Goal: Transaction & Acquisition: Purchase product/service

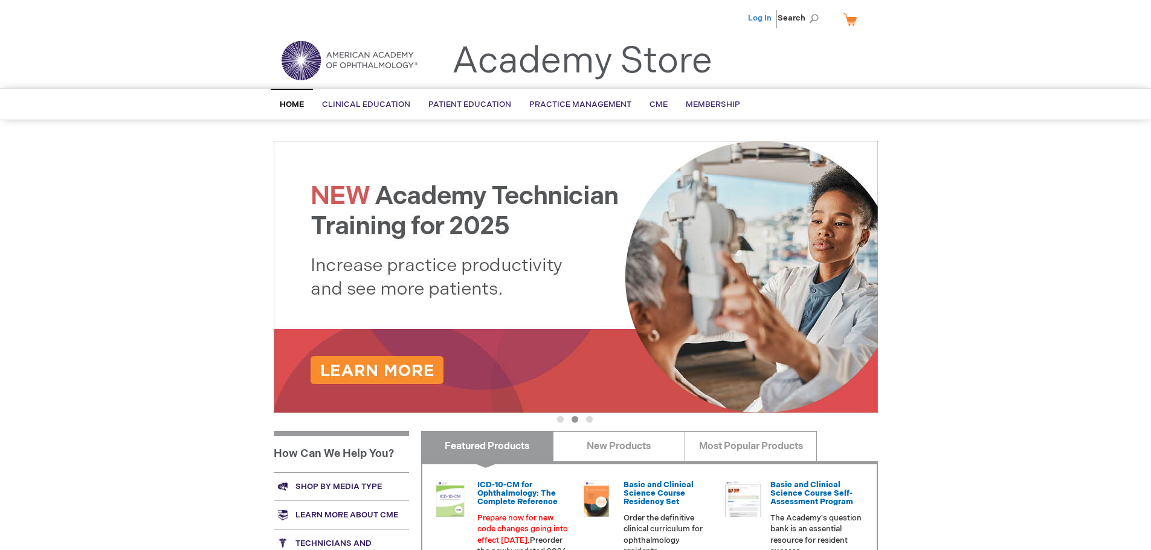
click at [759, 18] on link "Log In" at bounding box center [760, 18] width 24 height 10
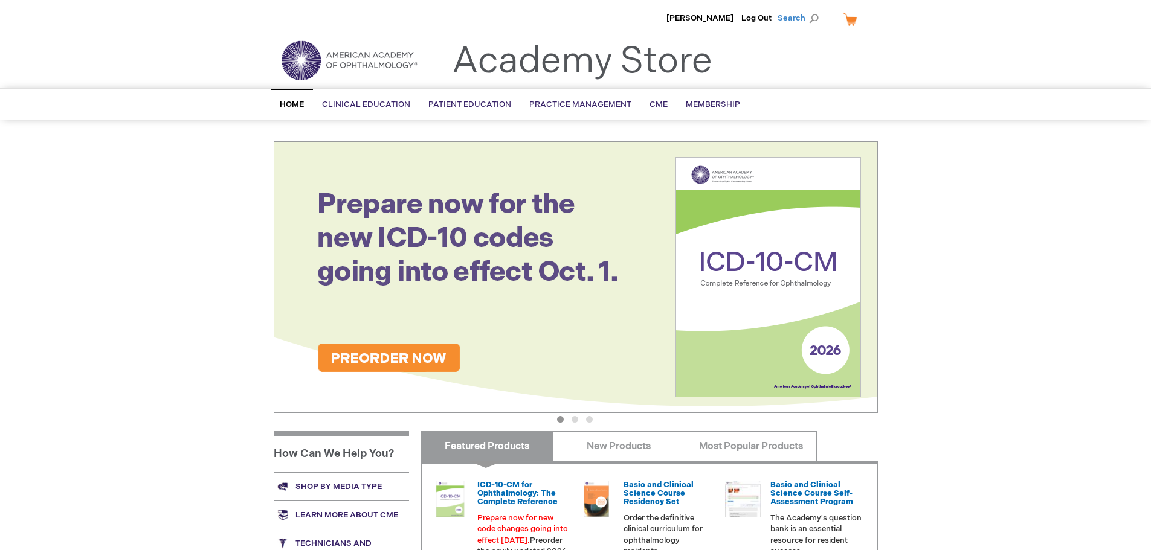
click at [803, 17] on span "Search" at bounding box center [800, 18] width 46 height 24
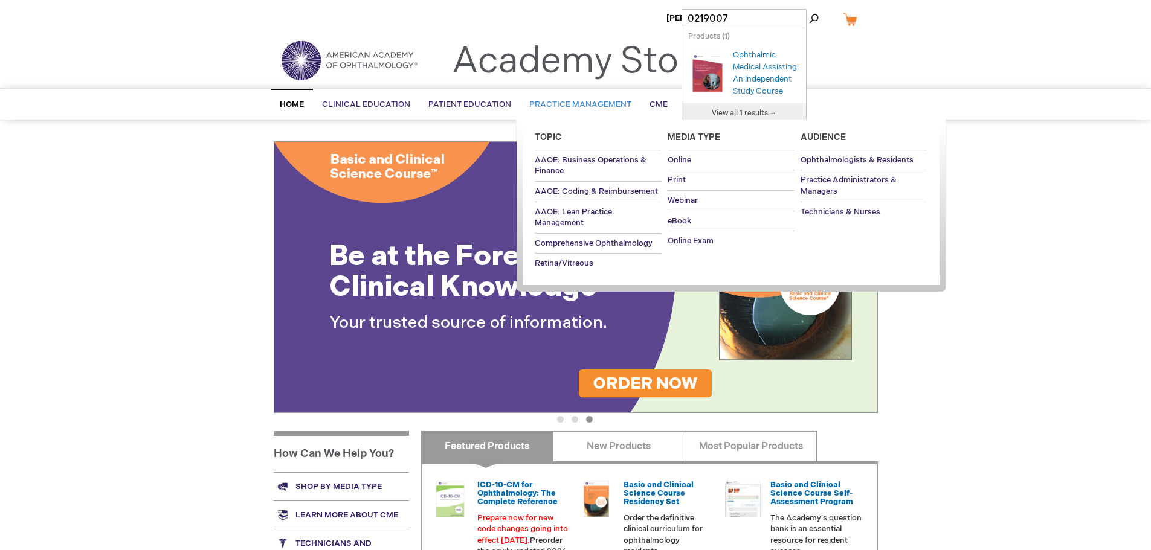
type input "0219007U"
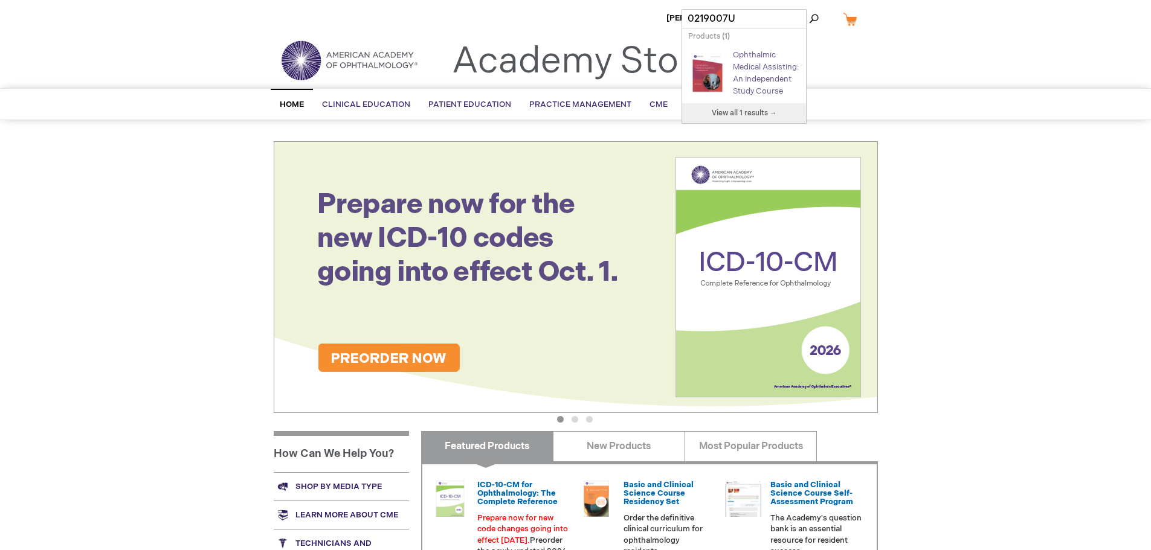
click at [774, 75] on link "Ophthalmic Medical Assisting: An Independent Study Course" at bounding box center [766, 73] width 66 height 46
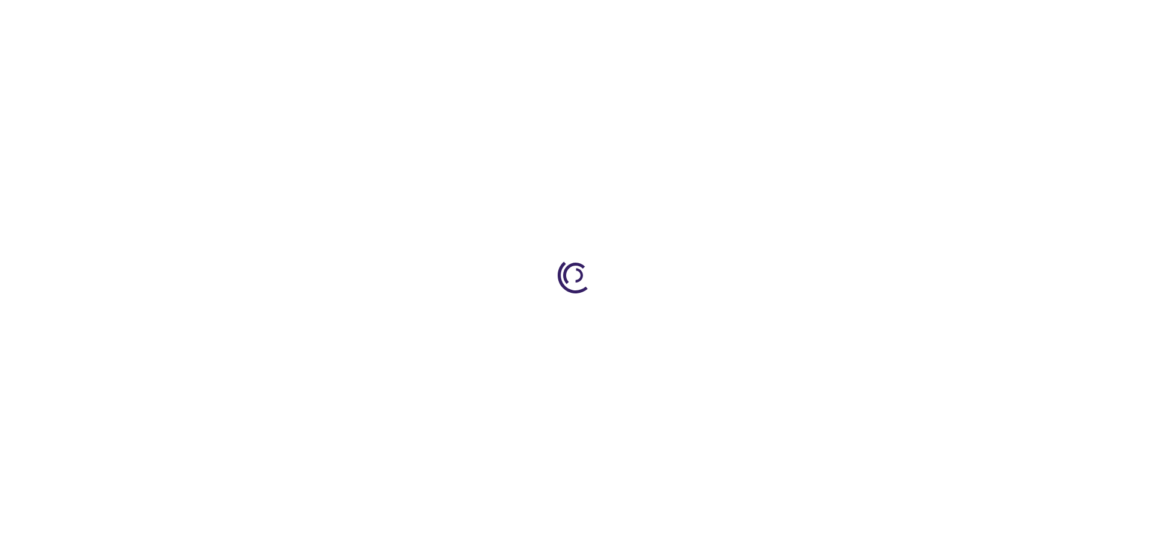
type input "0"
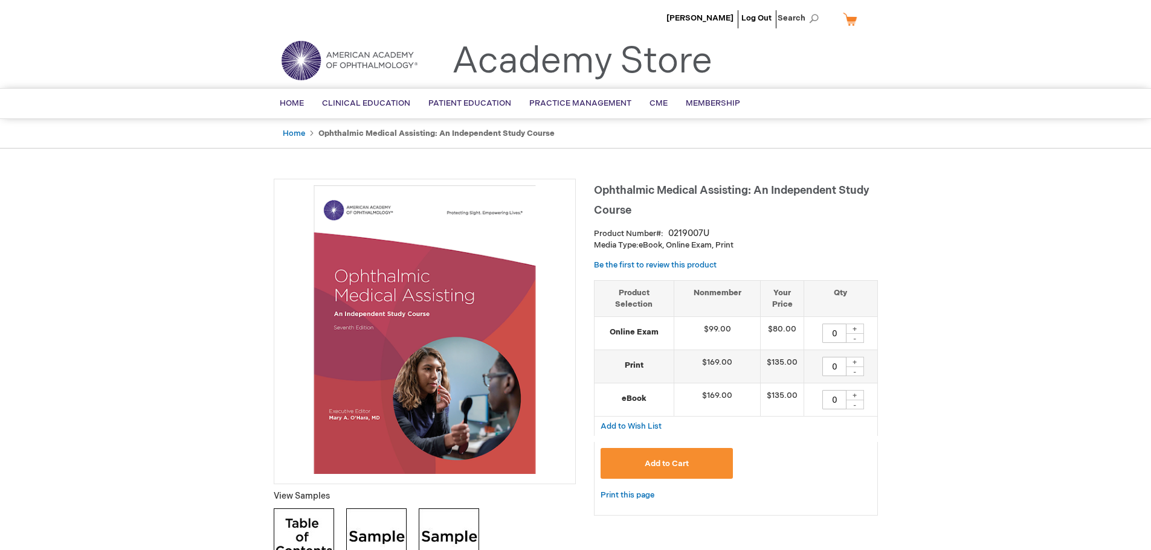
click at [852, 326] on div "+" at bounding box center [855, 329] width 18 height 10
type input "1"
click at [652, 464] on span "Add to Cart" at bounding box center [667, 464] width 44 height 10
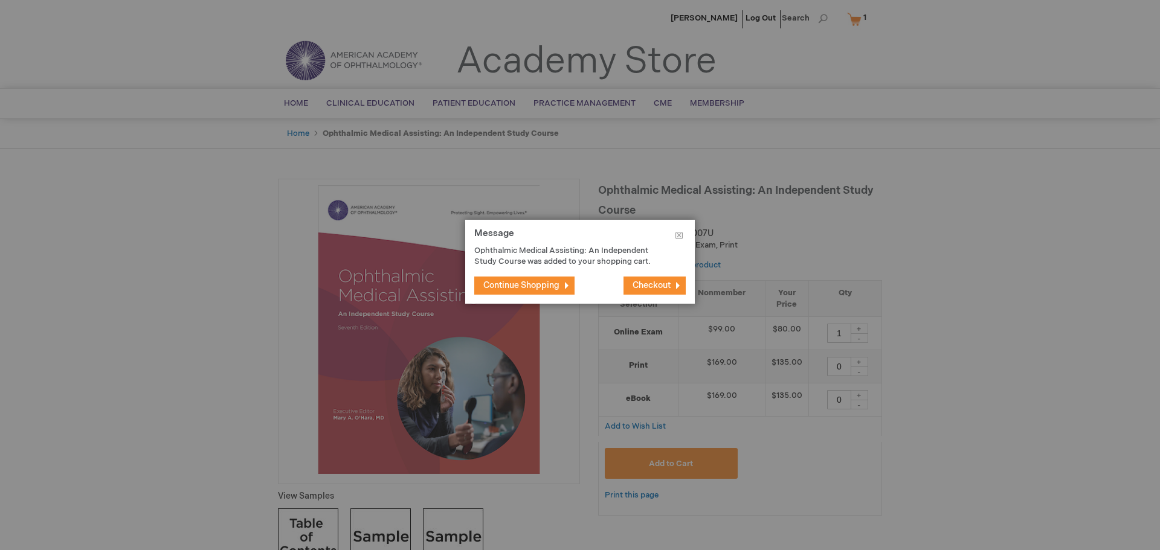
click at [663, 286] on span "Checkout" at bounding box center [651, 285] width 38 height 10
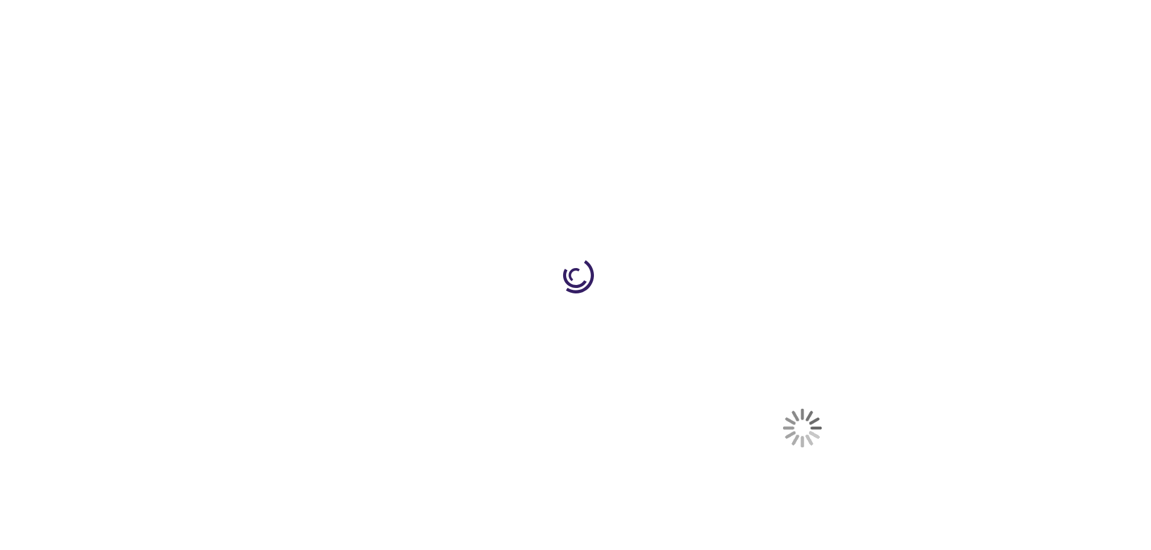
select select "US"
select select "45"
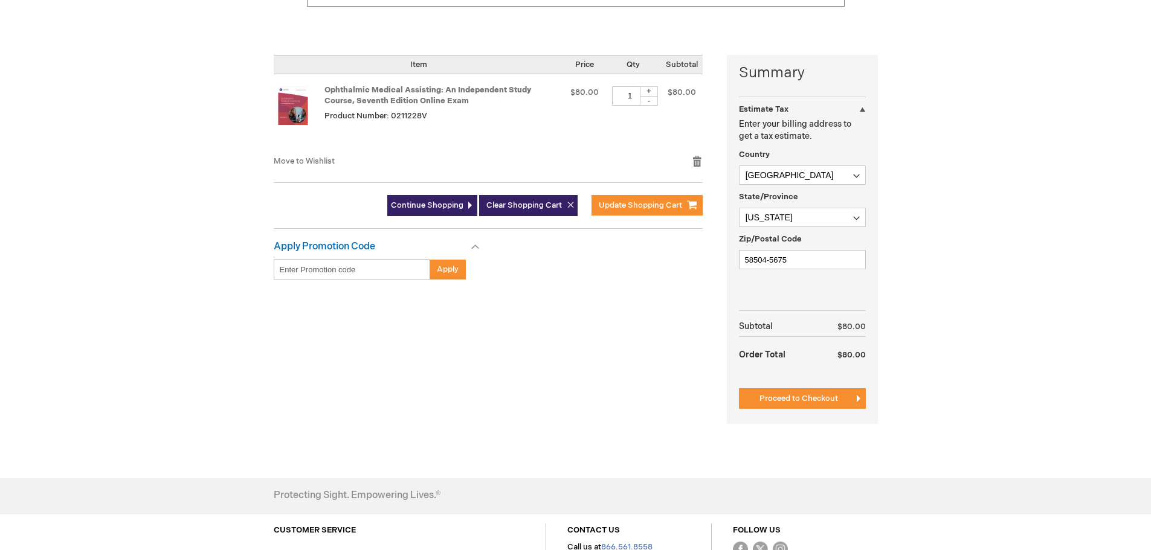
scroll to position [181, 0]
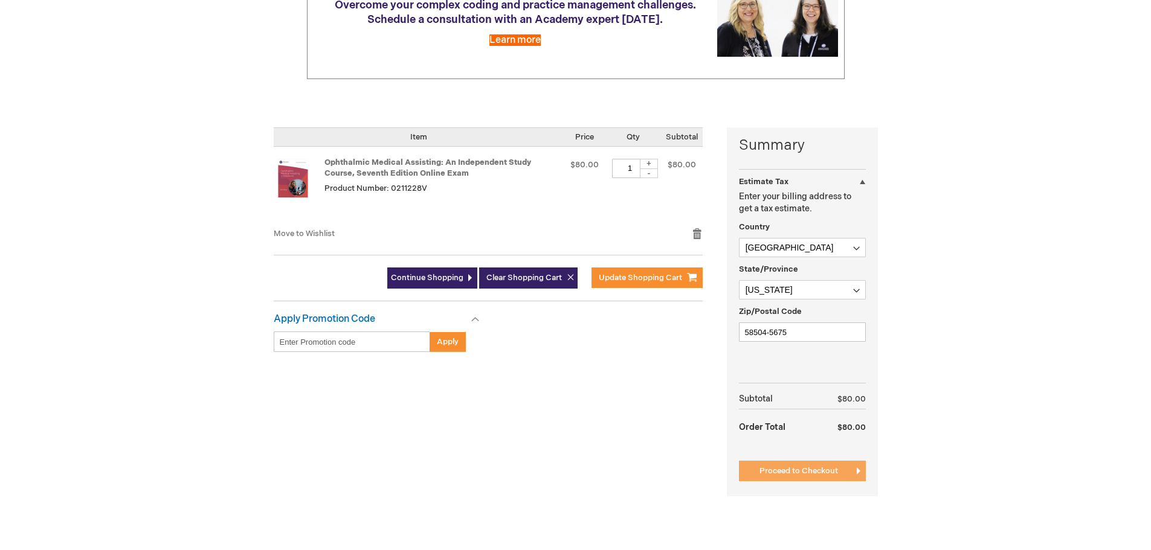
click at [796, 472] on span "Proceed to Checkout" at bounding box center [798, 471] width 79 height 10
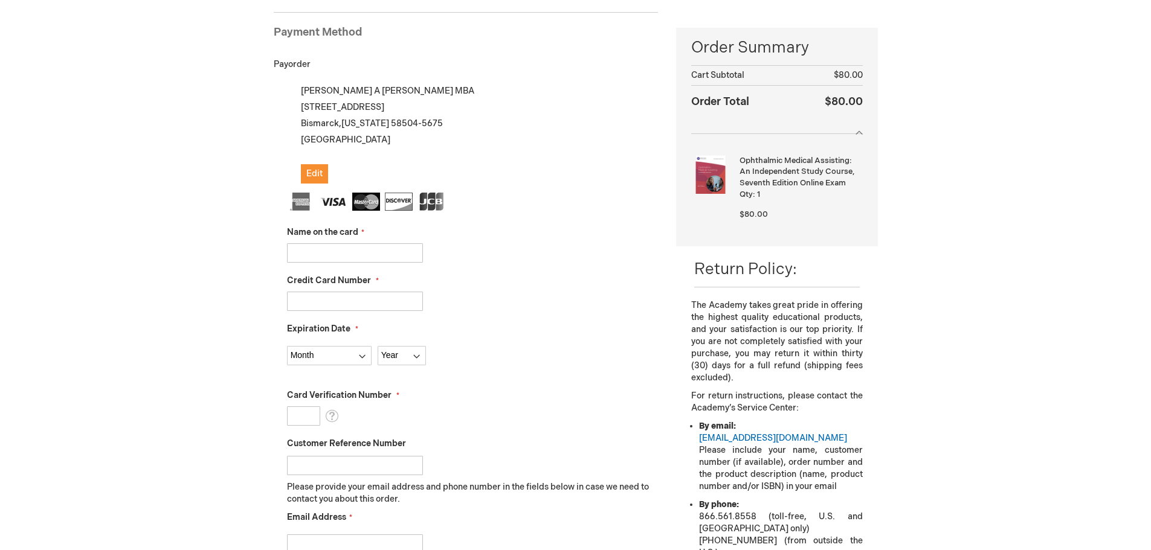
click at [326, 254] on input "Name on the card" at bounding box center [355, 252] width 136 height 19
type input "[PERSON_NAME]"
type input "[CREDIT_CARD_NUMBER]"
click at [361, 356] on select "Month [DATE] - [DATE] - [DATE] - [DATE] - [DATE] - [DATE] - [DATE] - [DATE] - […" at bounding box center [329, 355] width 85 height 19
select select "6"
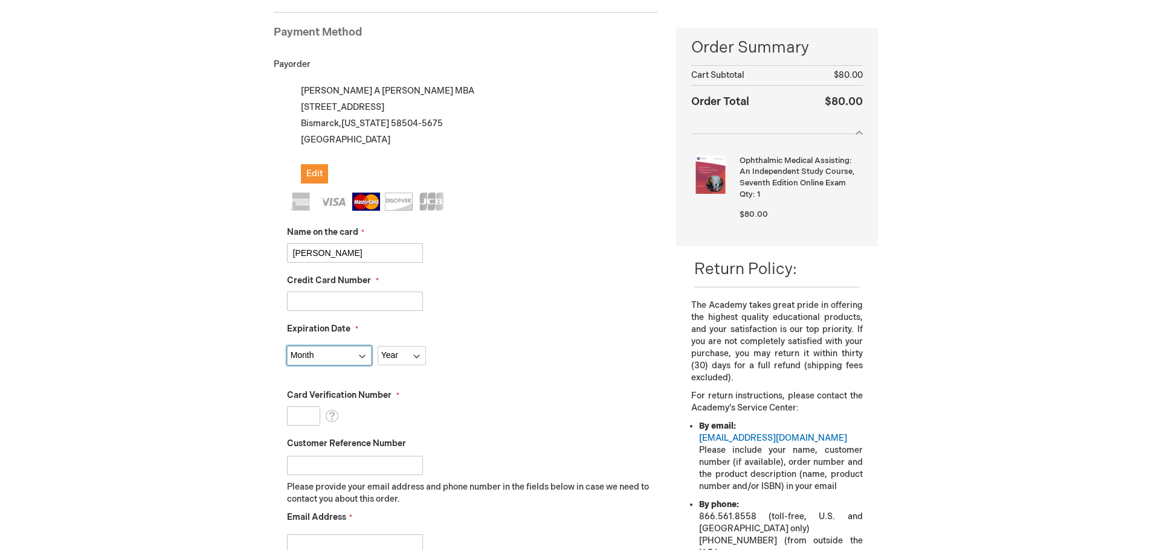
click at [287, 346] on select "Month [DATE] - [DATE] - [DATE] - [DATE] - [DATE] - [DATE] - [DATE] - [DATE] - […" at bounding box center [329, 355] width 85 height 19
click at [422, 352] on select "Year [DATE] 2026 2027 2028 2029 2030 2031 2032 2033 2034 2035" at bounding box center [402, 355] width 48 height 19
select select "2028"
click at [378, 346] on select "Year [DATE] 2026 2027 2028 2029 2030 2031 2032 2033 2034 2035" at bounding box center [402, 355] width 48 height 19
click at [296, 414] on input "Card Verification Number" at bounding box center [303, 416] width 33 height 19
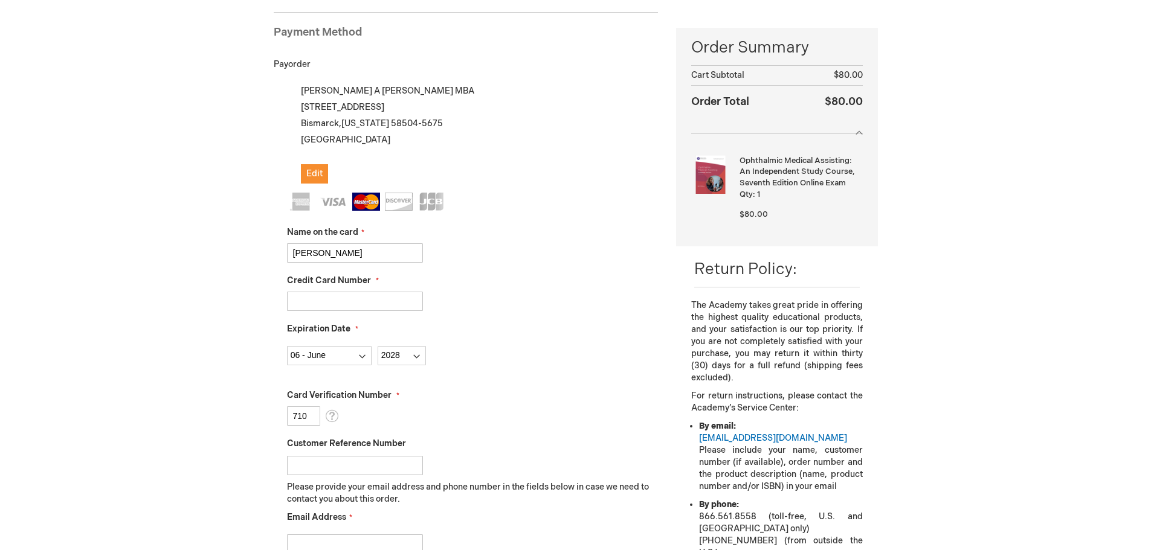
type input "710"
click at [488, 418] on div "Card Verification Number 710 What is this?" at bounding box center [472, 408] width 371 height 36
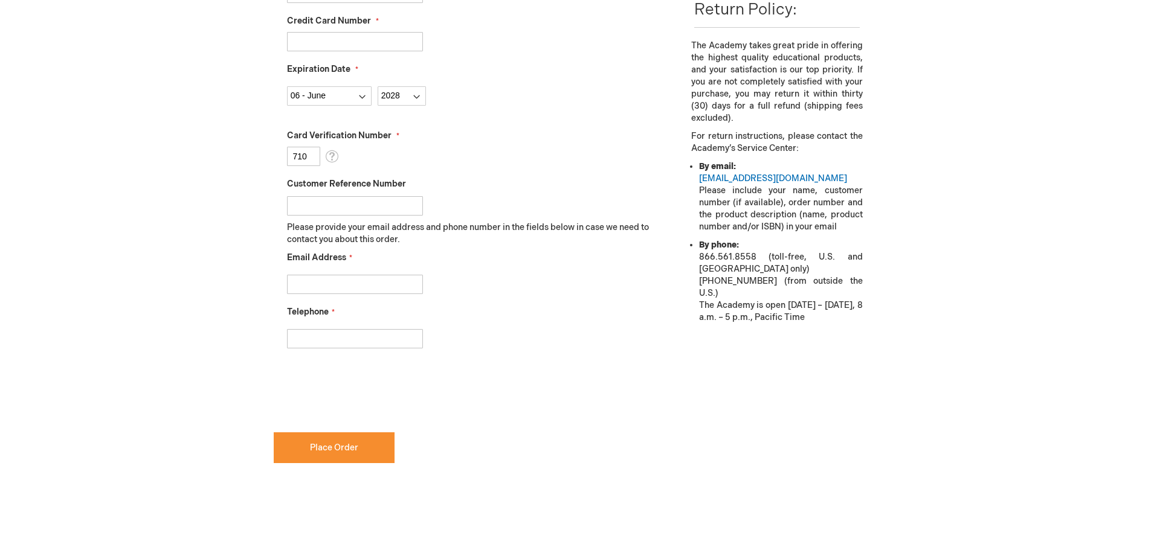
scroll to position [468, 0]
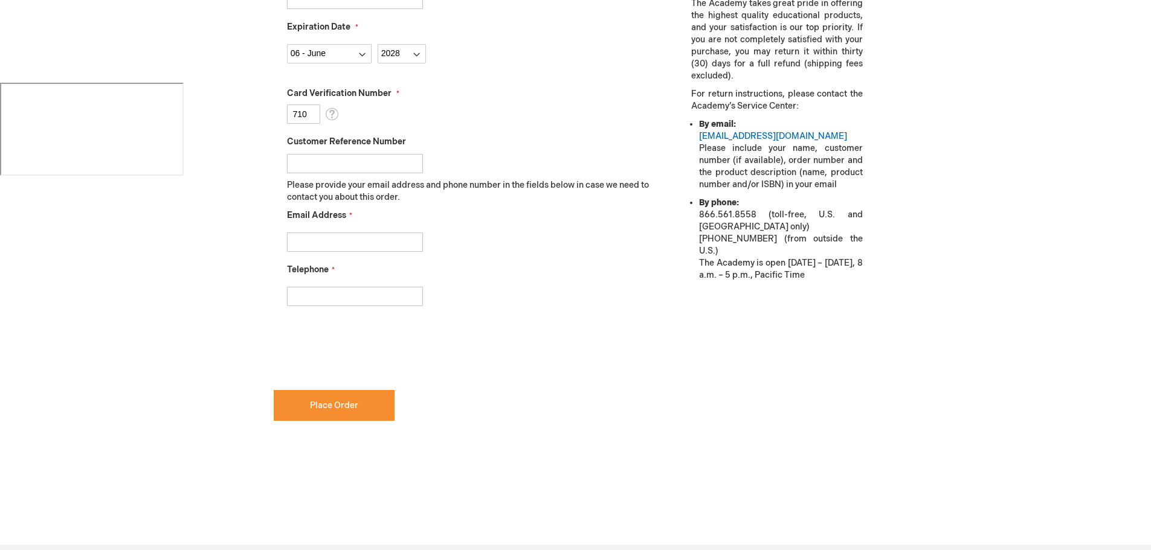
click at [308, 246] on input "Email Address" at bounding box center [355, 242] width 136 height 19
type input "[EMAIL_ADDRESS][DOMAIN_NAME]"
type input "7012223937"
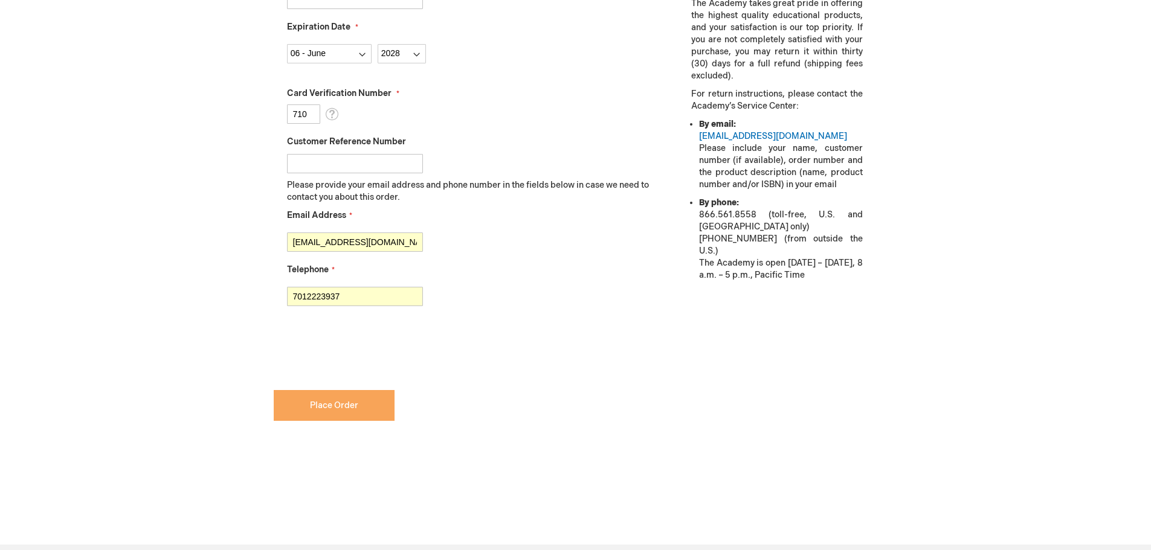
click at [319, 407] on span "Place Order" at bounding box center [334, 405] width 48 height 10
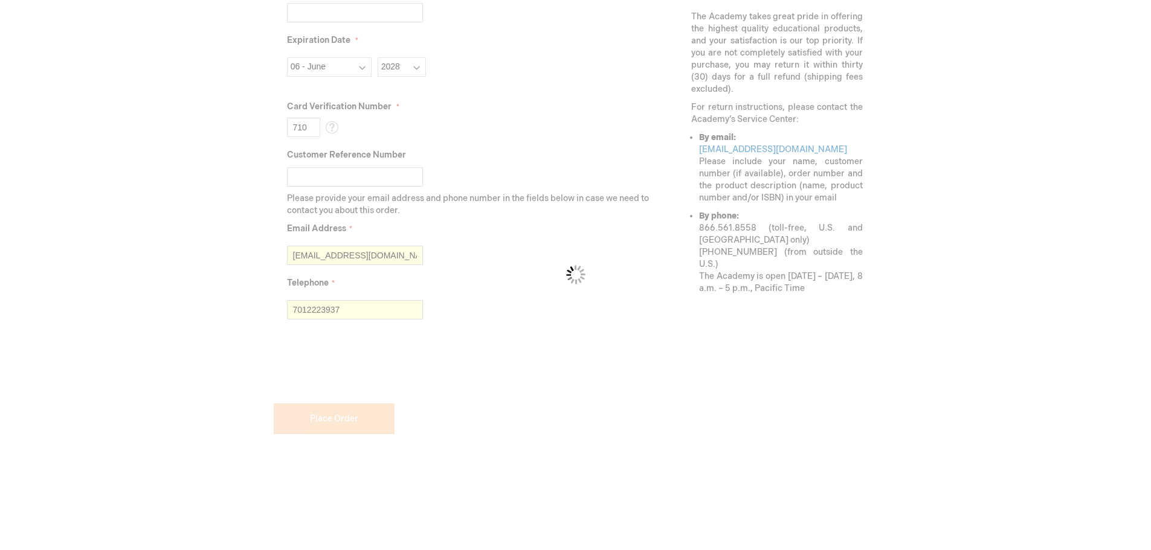
scroll to position [528, 0]
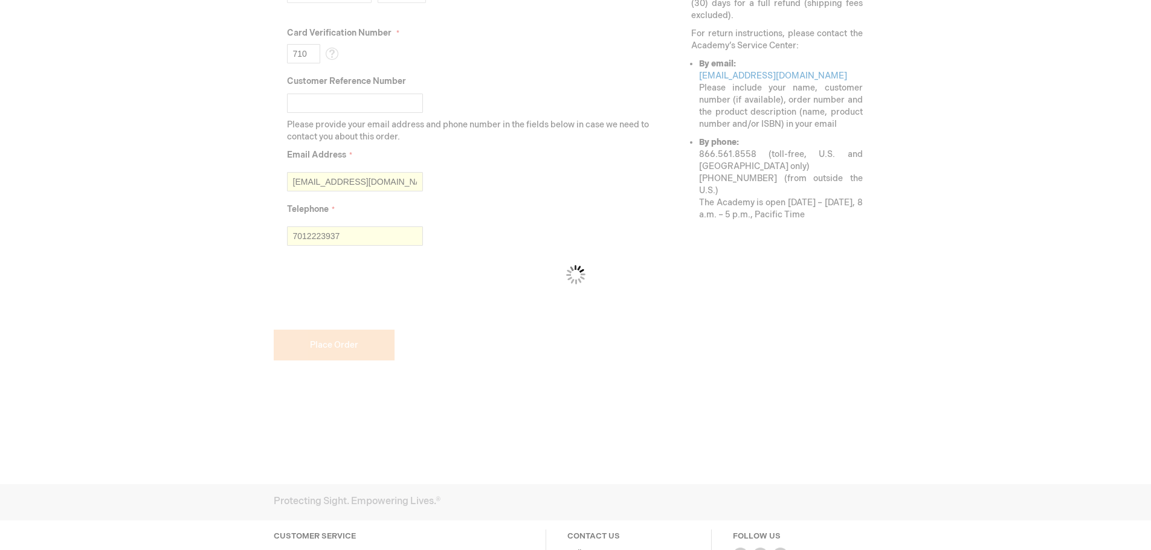
checkbox input "false"
click at [290, 291] on div "Please wait..." at bounding box center [575, 275] width 1151 height 550
click at [289, 296] on div "Please wait..." at bounding box center [575, 275] width 1151 height 550
click at [687, 308] on div "Please wait..." at bounding box center [575, 275] width 1151 height 550
